Goal: Task Accomplishment & Management: Use online tool/utility

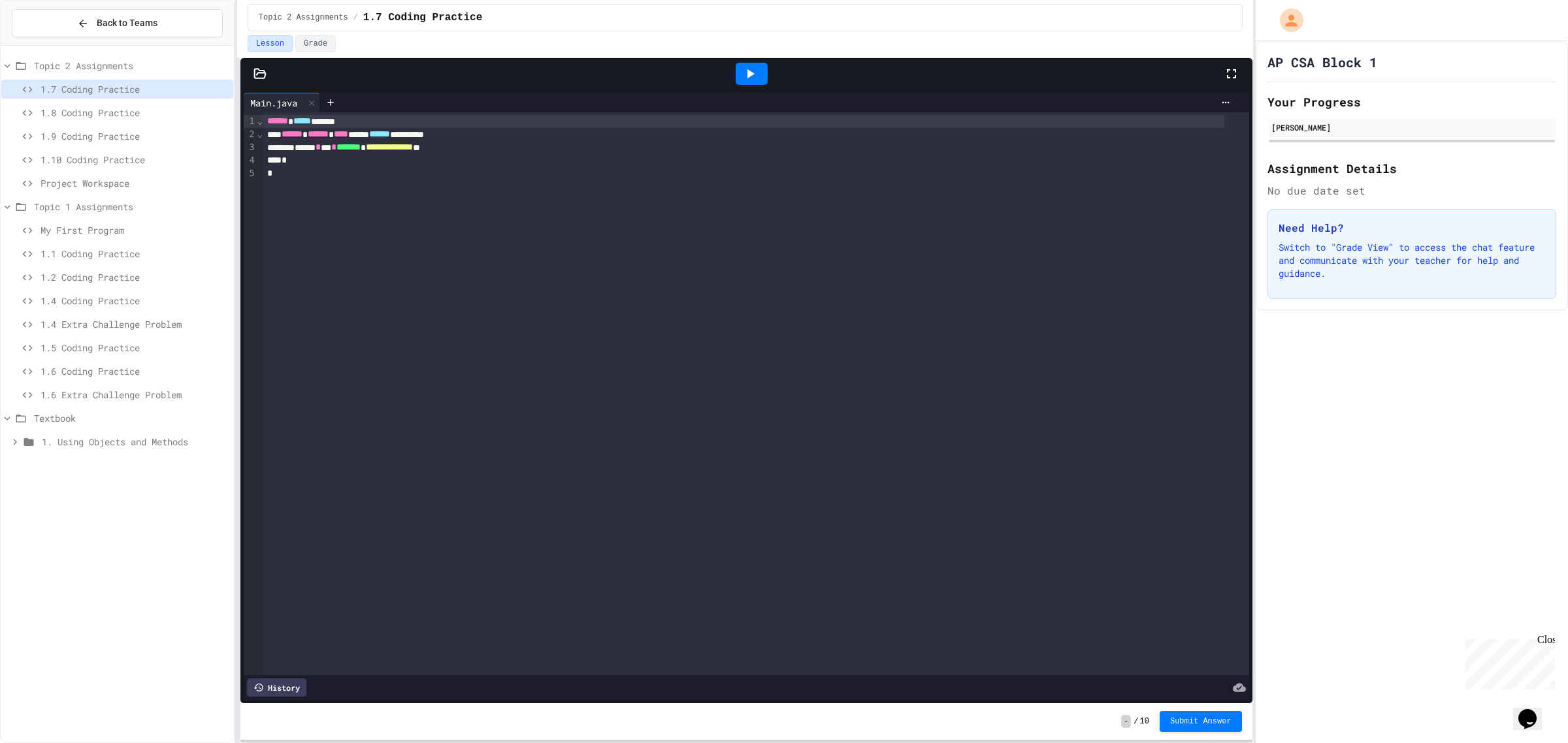
click at [722, 161] on div "*" at bounding box center [743, 161] width 961 height 13
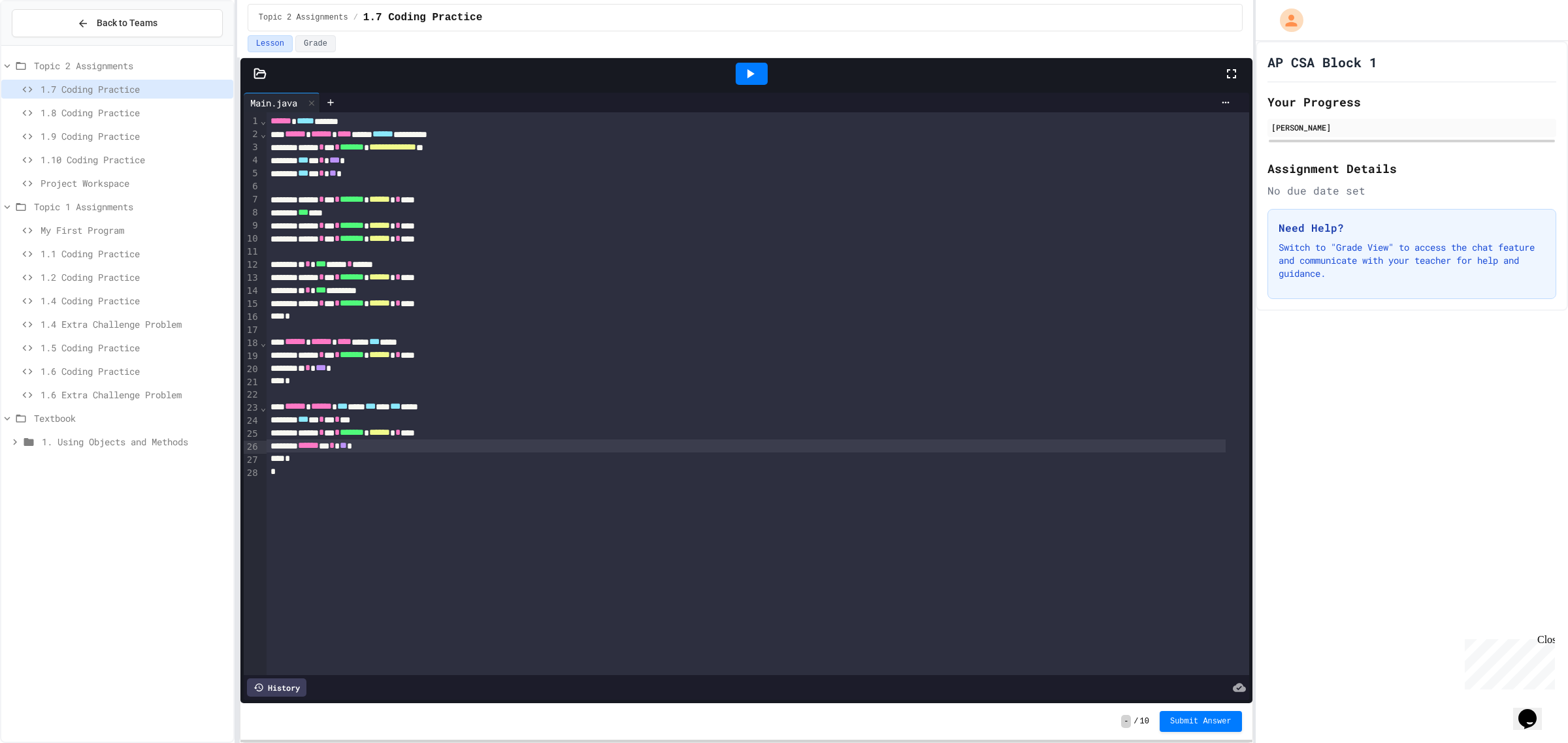
click at [747, 72] on icon at bounding box center [751, 73] width 7 height 9
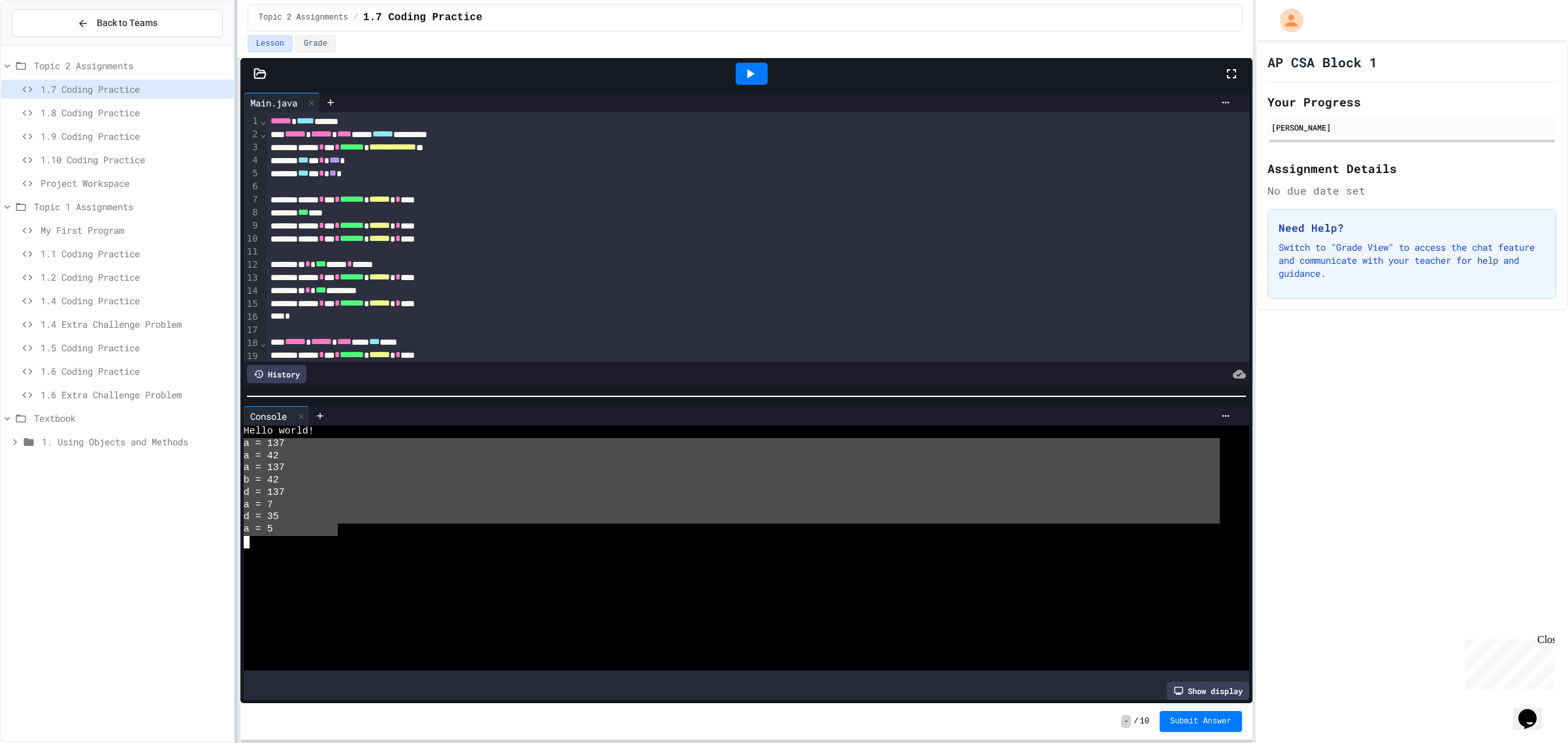
drag, startPoint x: 340, startPoint y: 523, endPoint x: 235, endPoint y: 433, distance: 138.3
click at [235, 433] on div "**********" at bounding box center [784, 372] width 1568 height 743
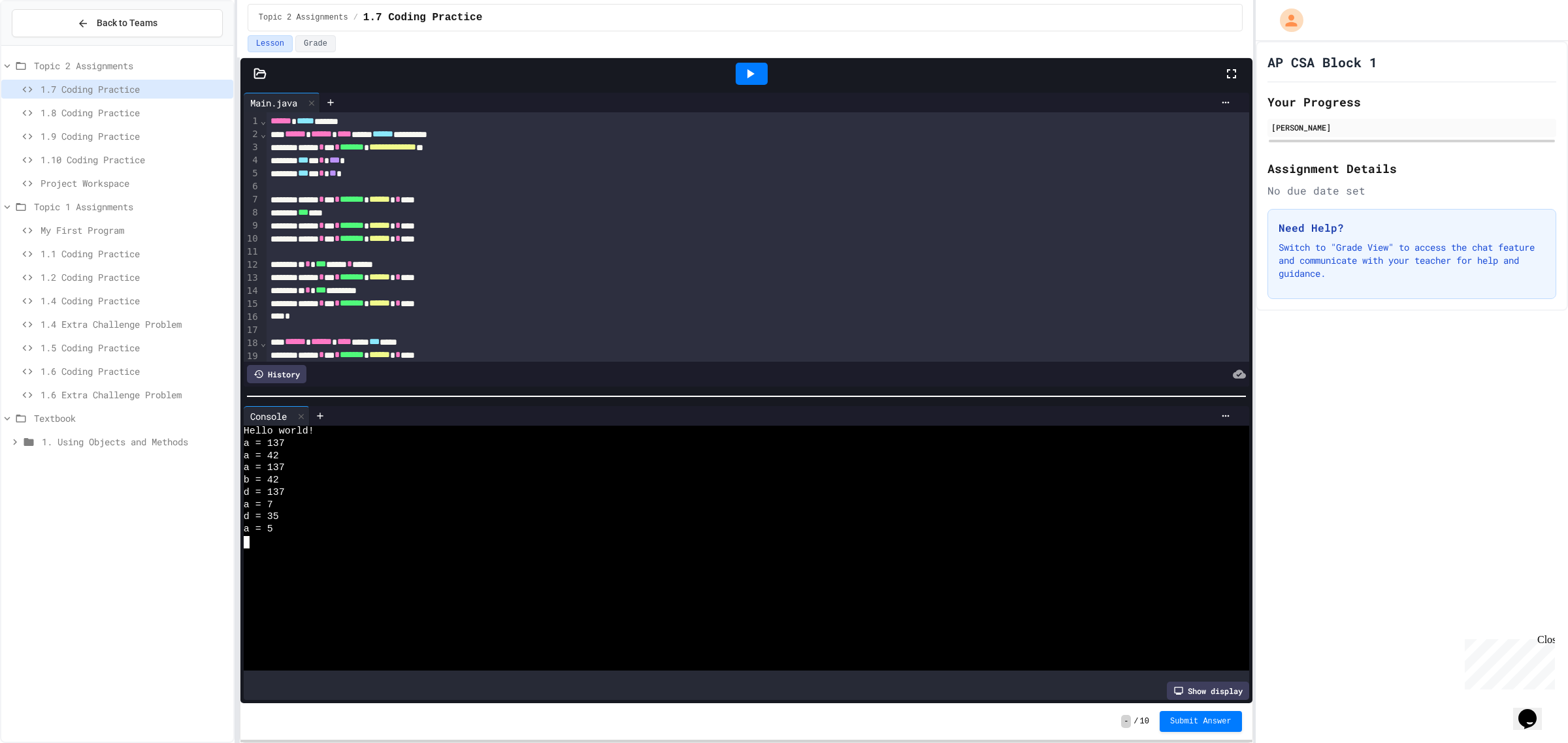
click at [361, 536] on div at bounding box center [732, 541] width 976 height 12
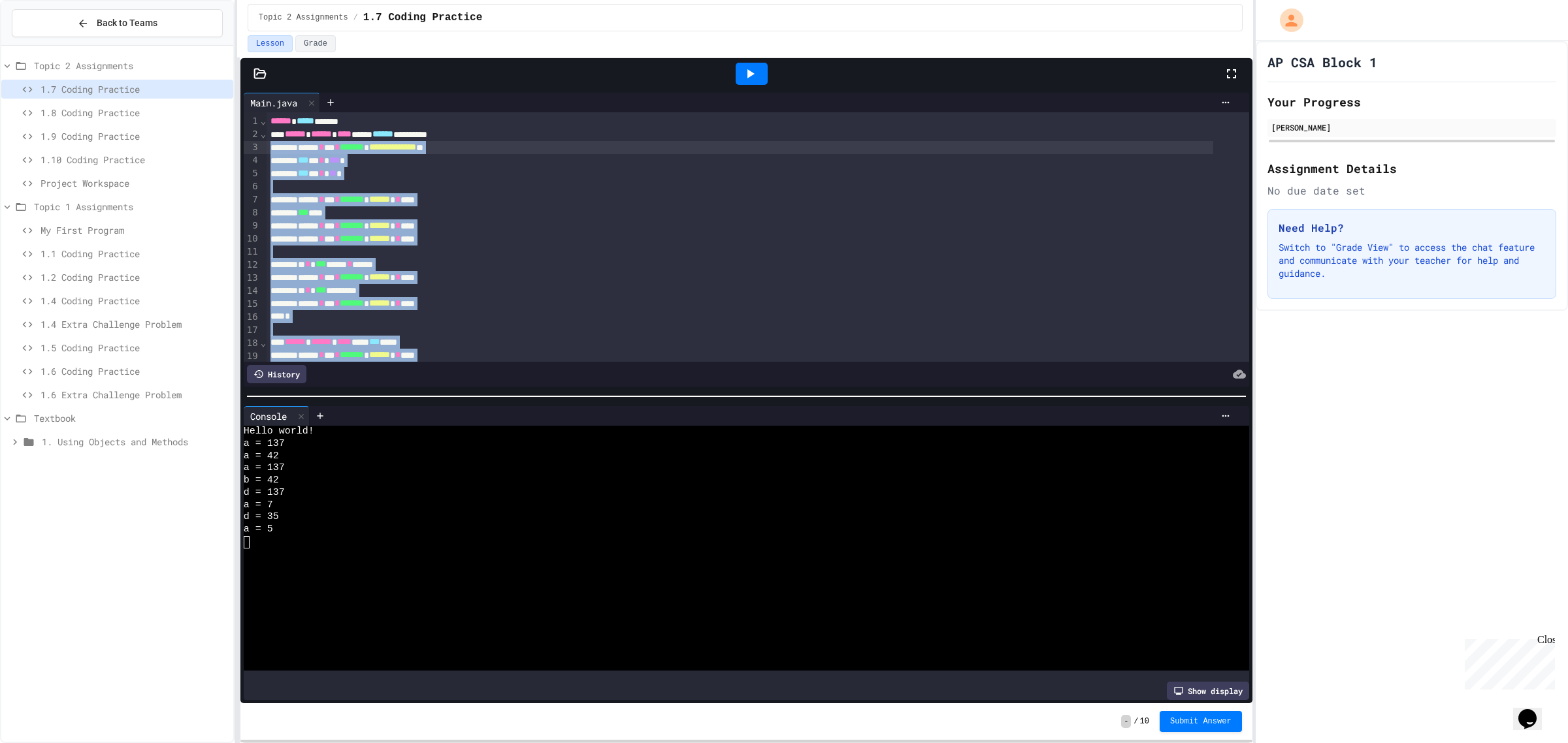
drag, startPoint x: 420, startPoint y: 341, endPoint x: 266, endPoint y: 151, distance: 244.6
click at [266, 151] on div "**********" at bounding box center [757, 296] width 982 height 368
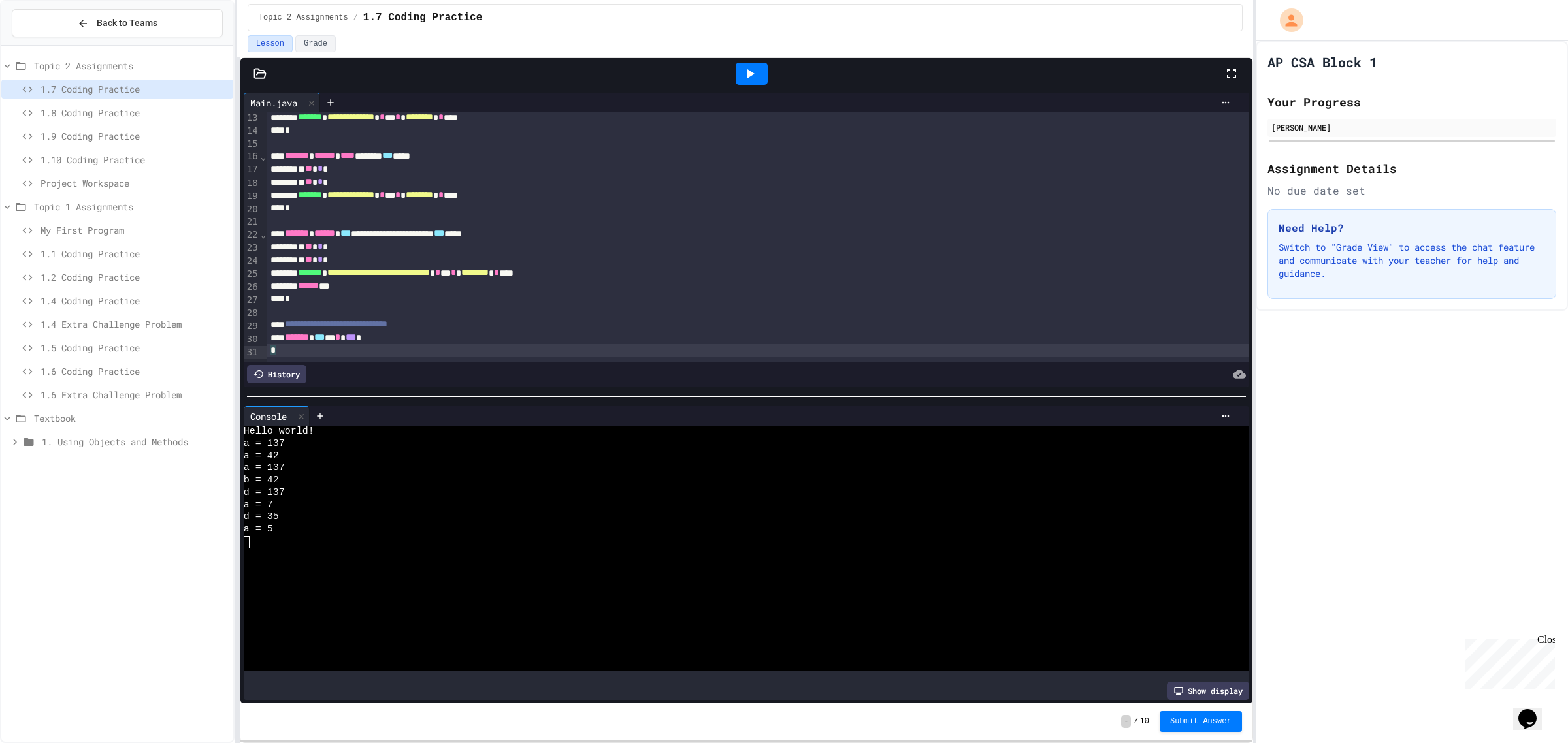
scroll to position [178, 0]
click at [766, 72] on div at bounding box center [751, 73] width 32 height 22
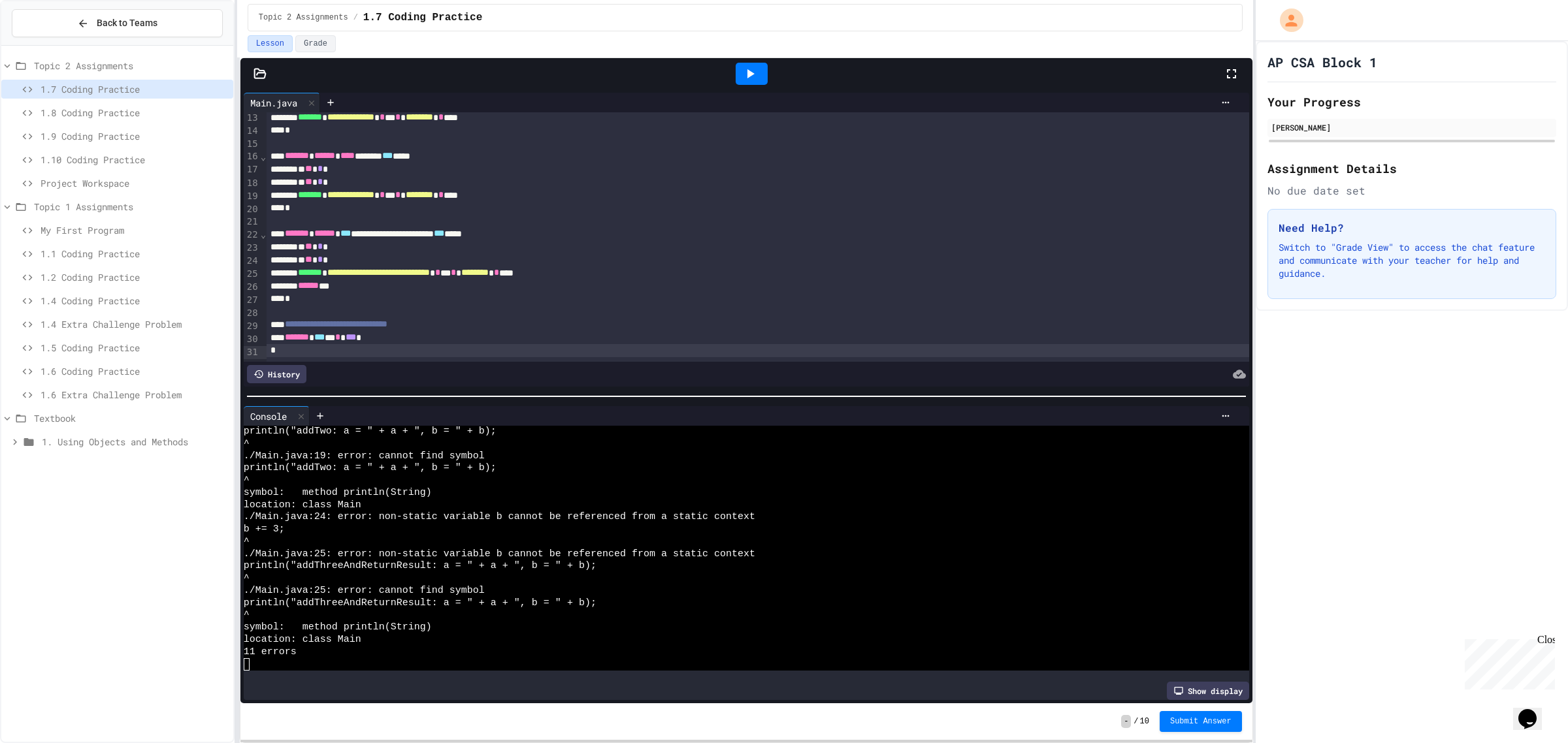
click at [439, 344] on div "*" at bounding box center [757, 351] width 982 height 13
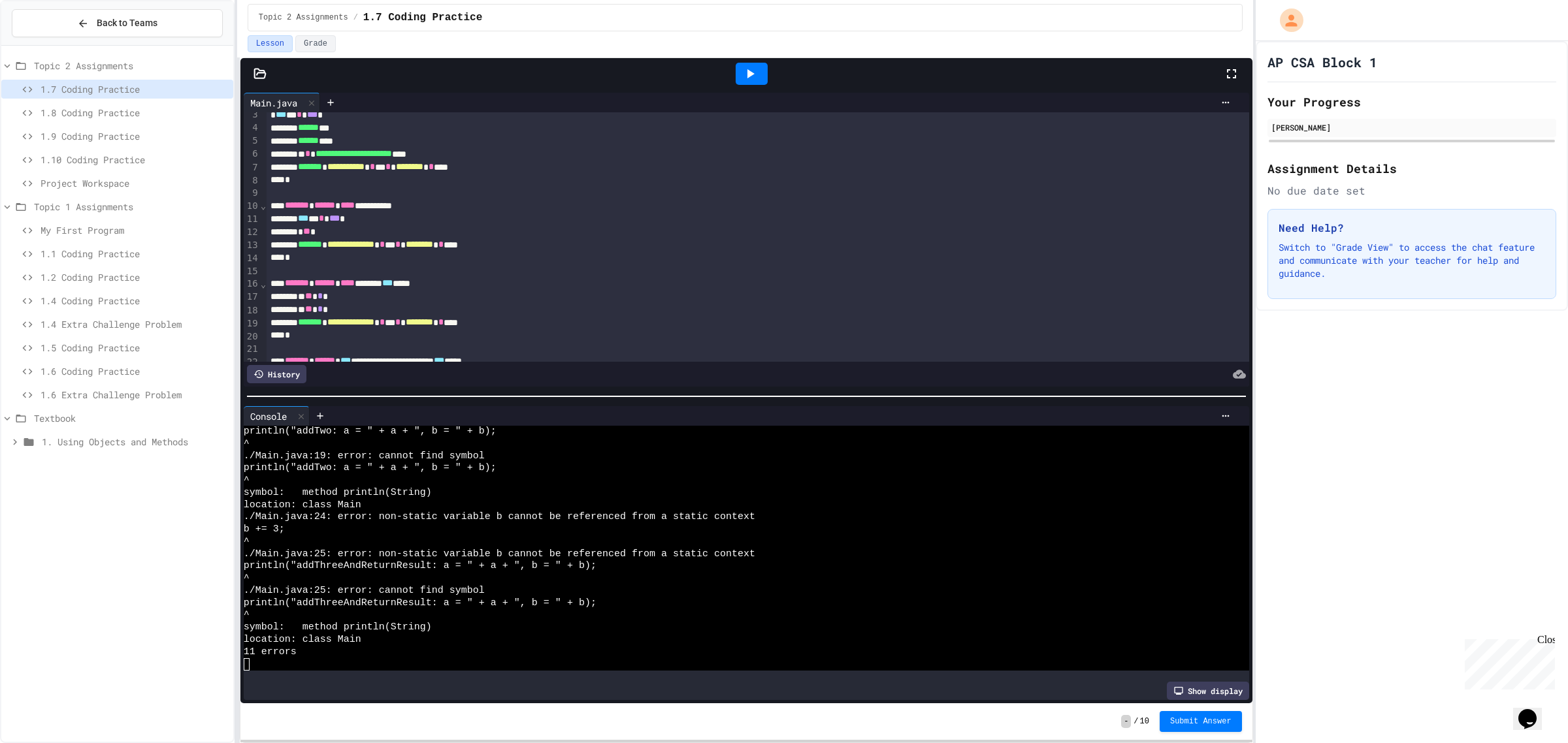
scroll to position [0, 0]
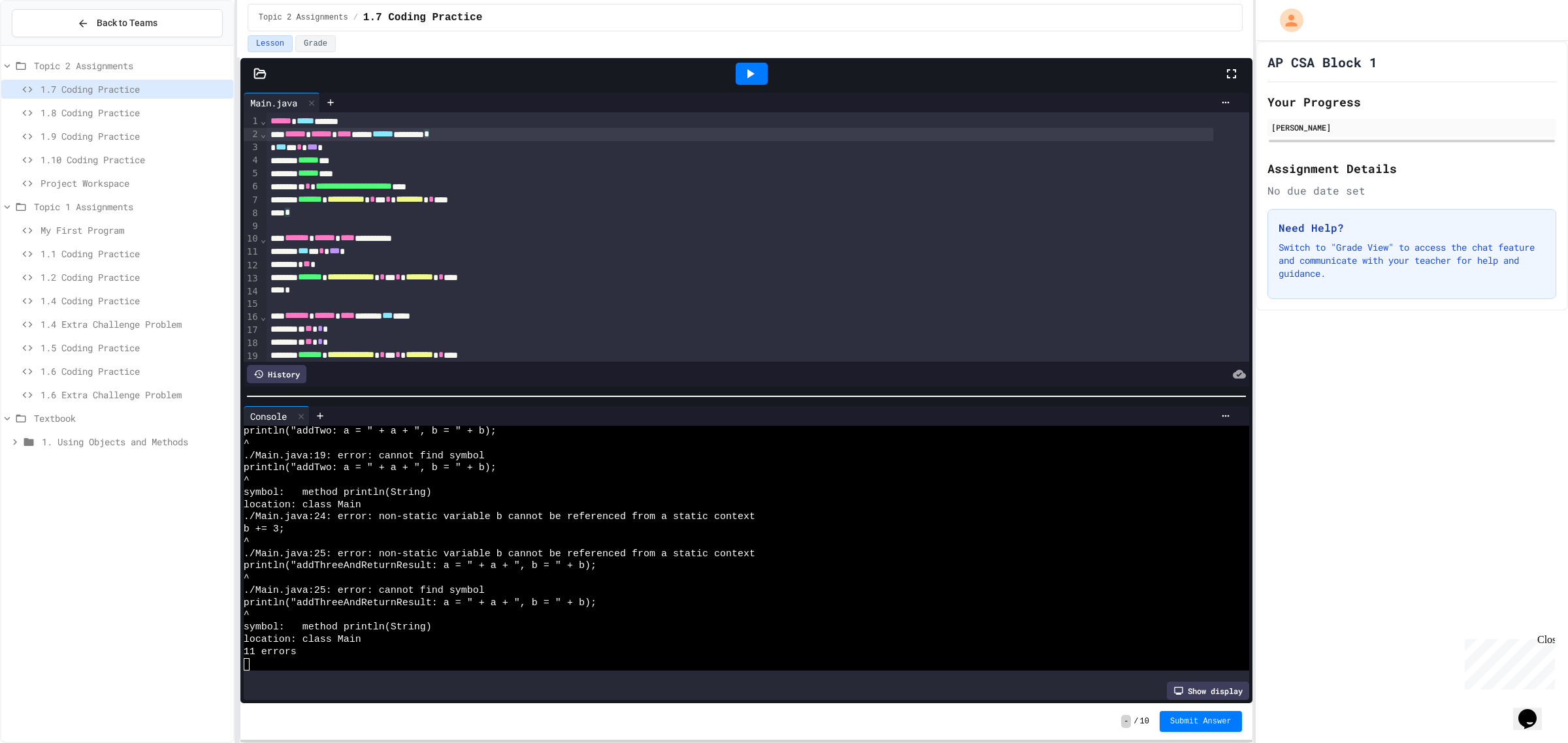
click at [504, 137] on div "****** ****** **** ***** ****** ******** *" at bounding box center [739, 134] width 947 height 13
click at [761, 70] on div at bounding box center [751, 73] width 32 height 22
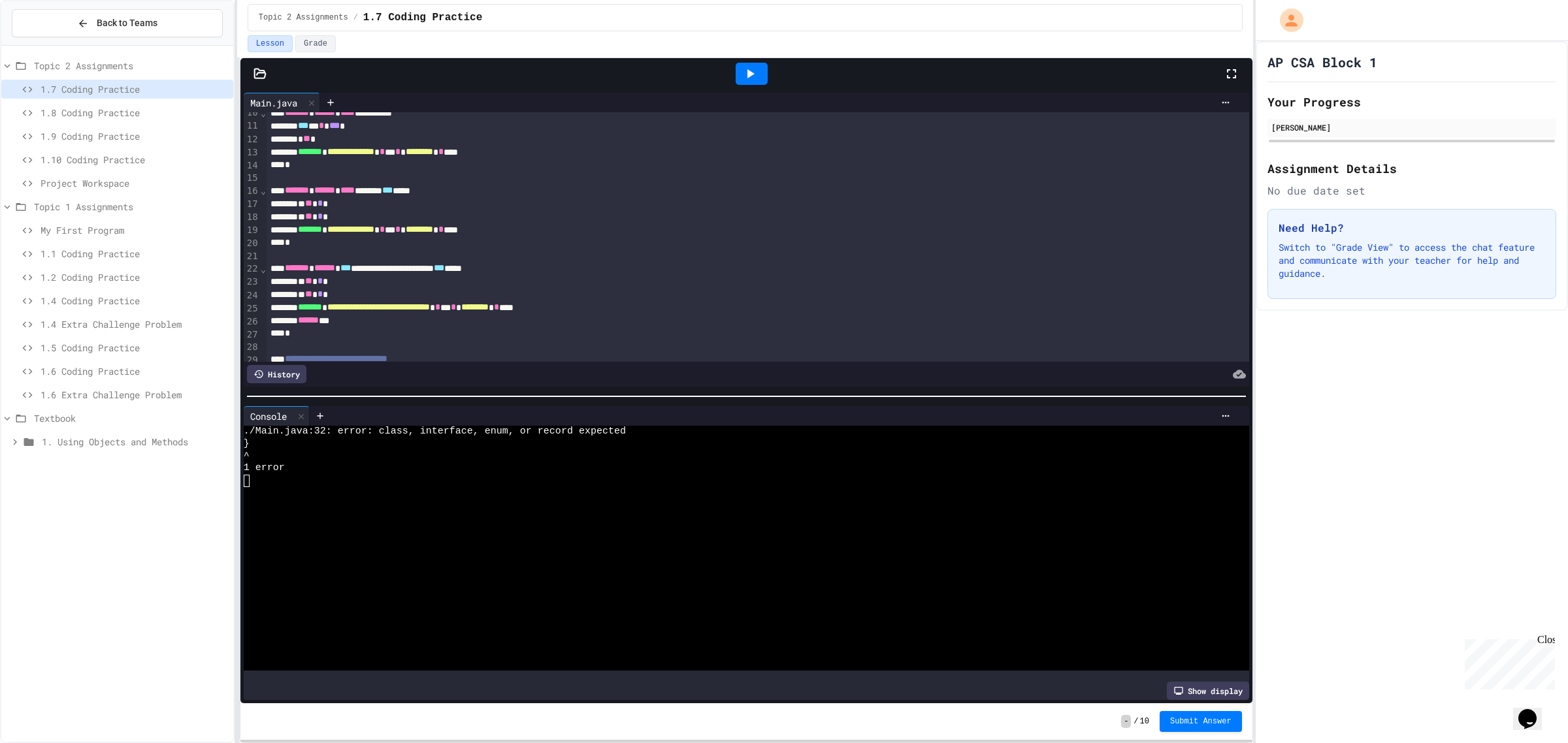
scroll to position [191, 0]
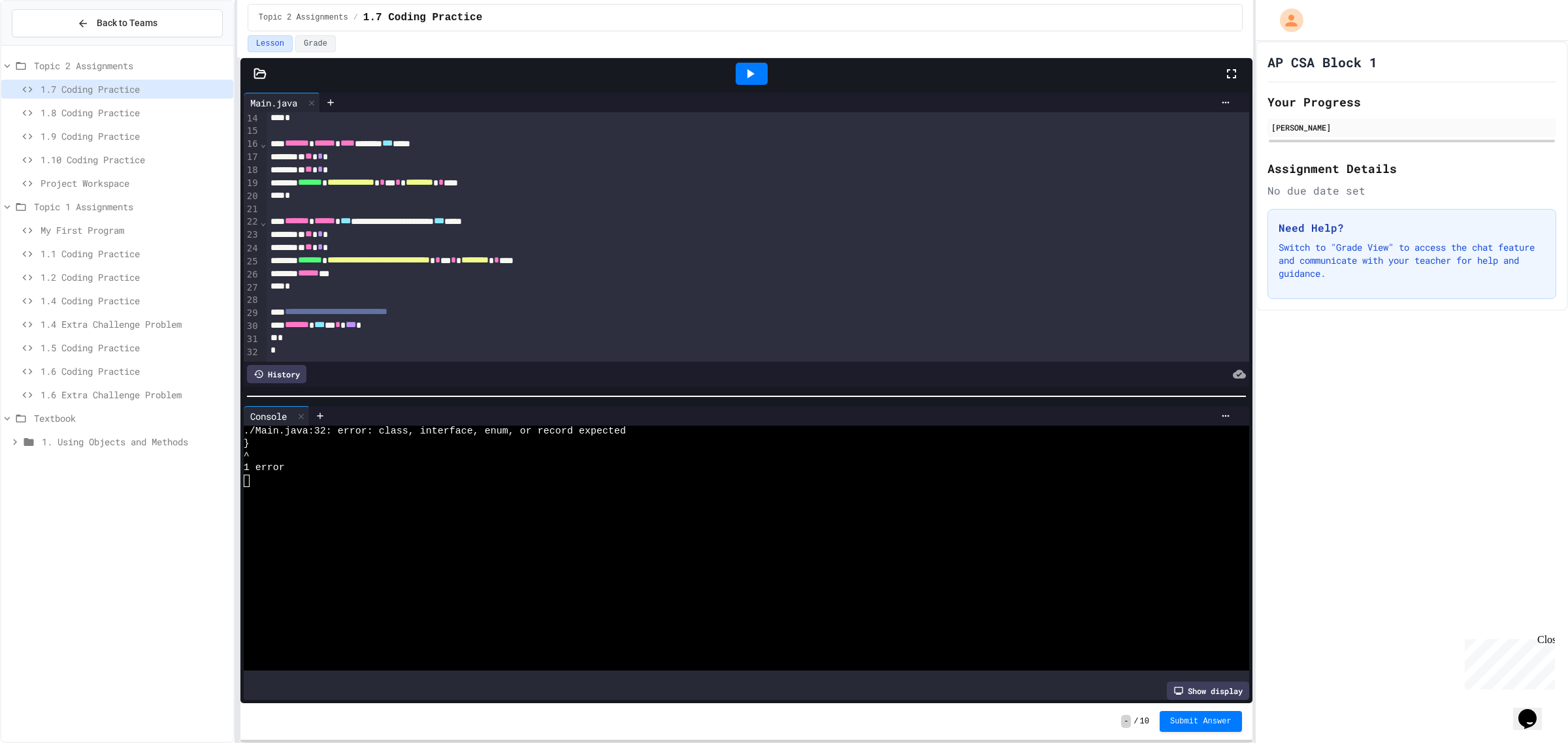
click at [512, 344] on div "*" at bounding box center [739, 351] width 947 height 13
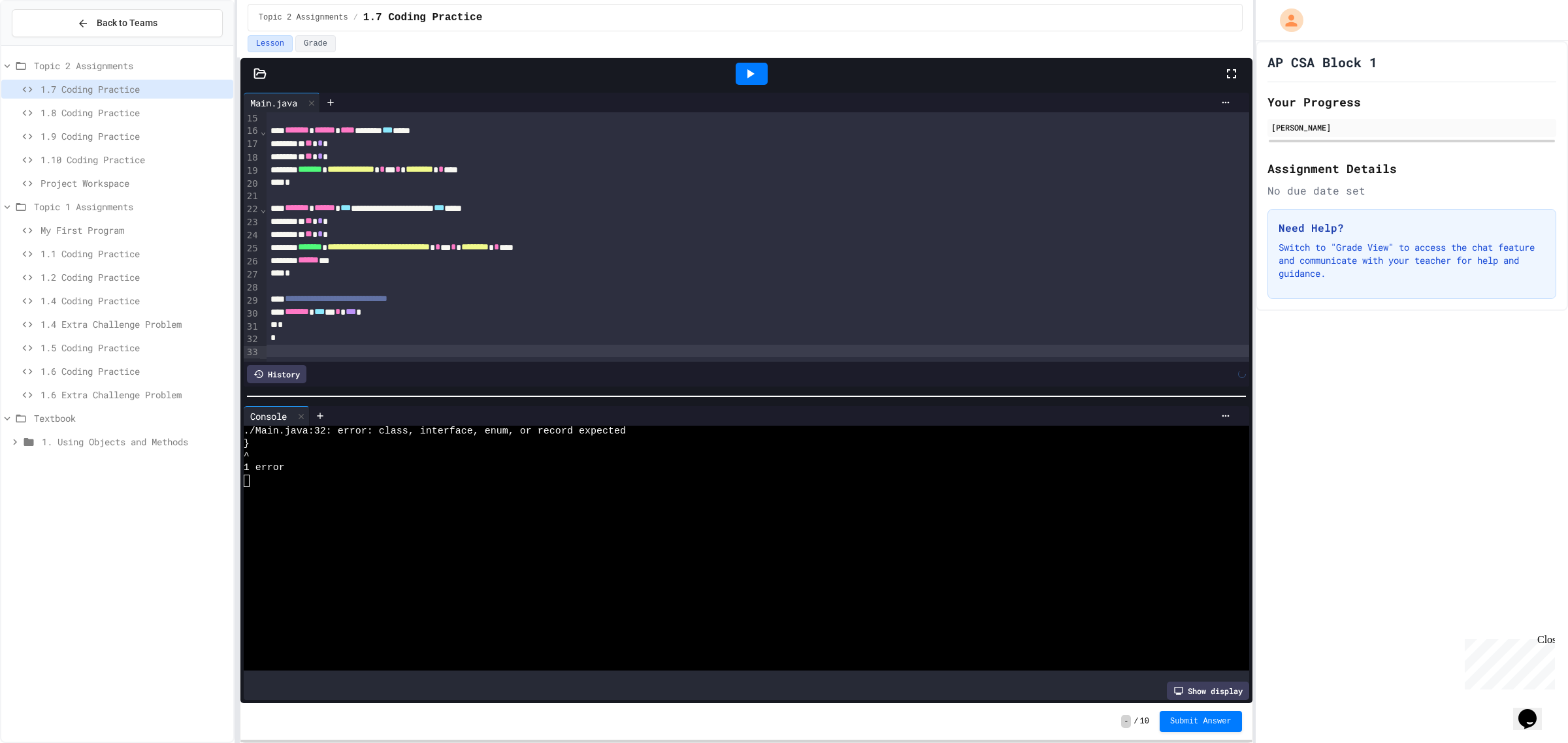
scroll to position [202, 0]
click at [726, 83] on div at bounding box center [751, 73] width 944 height 35
click at [746, 77] on icon at bounding box center [750, 74] width 16 height 16
click at [502, 345] on div "*" at bounding box center [739, 351] width 947 height 13
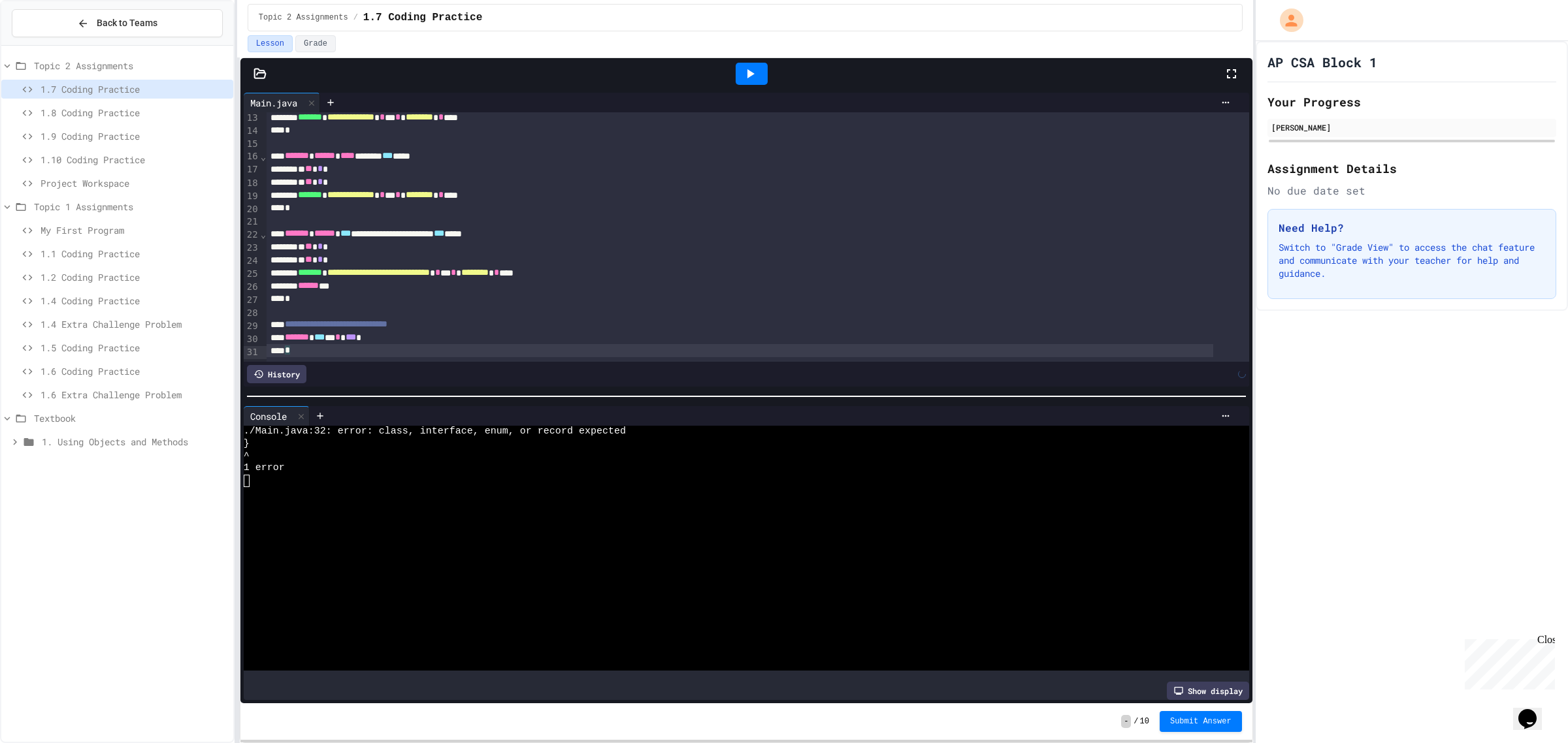
scroll to position [179, 0]
click at [759, 77] on div at bounding box center [751, 73] width 32 height 22
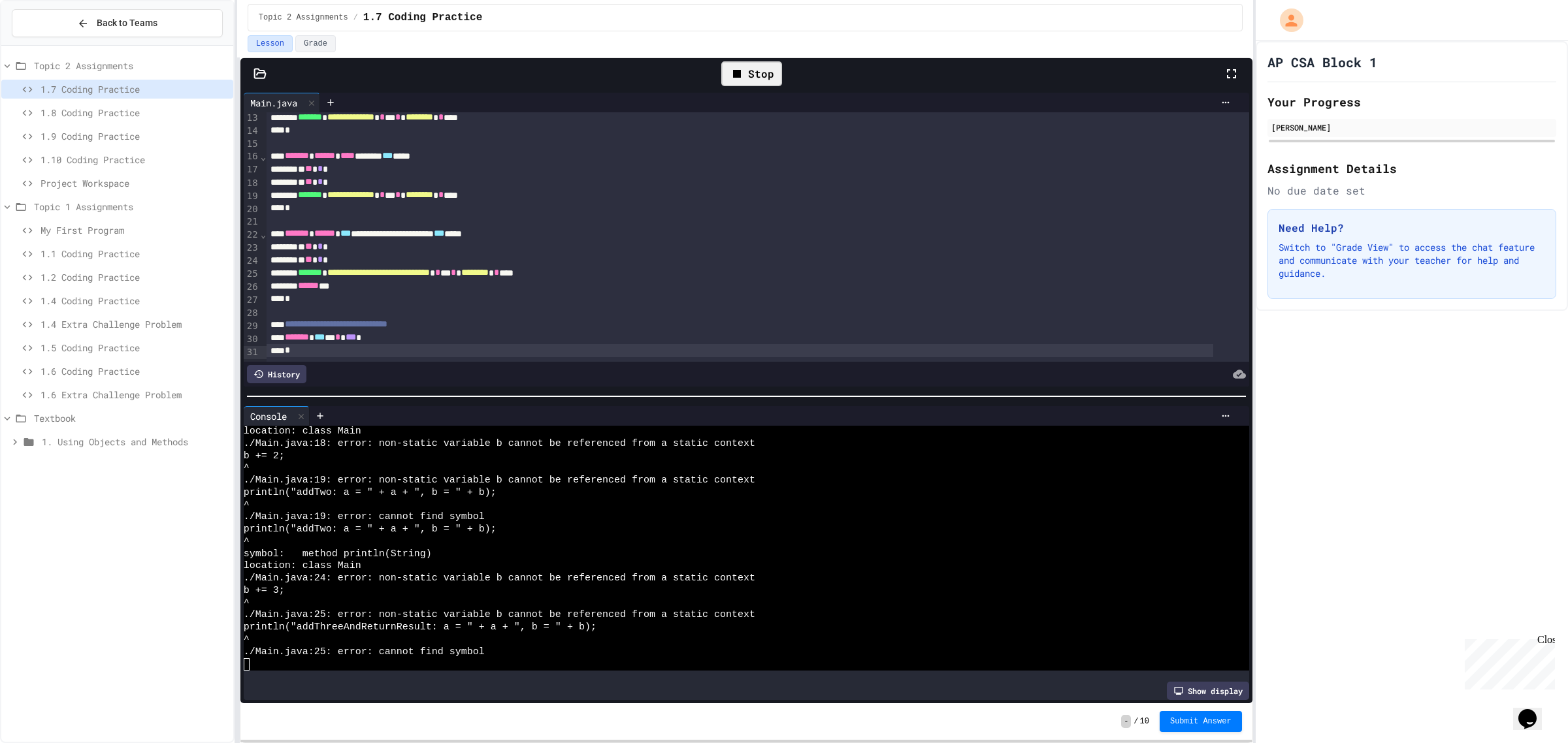
scroll to position [281, 0]
